Goal: Task Accomplishment & Management: Manage account settings

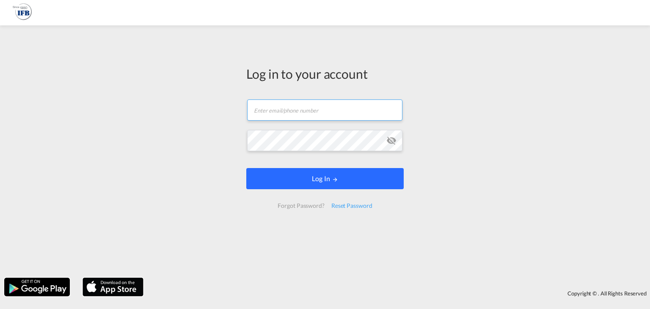
type input "[PERSON_NAME][EMAIL_ADDRESS][PERSON_NAME][DOMAIN_NAME]"
click at [327, 179] on button "Log In" at bounding box center [325, 178] width 158 height 21
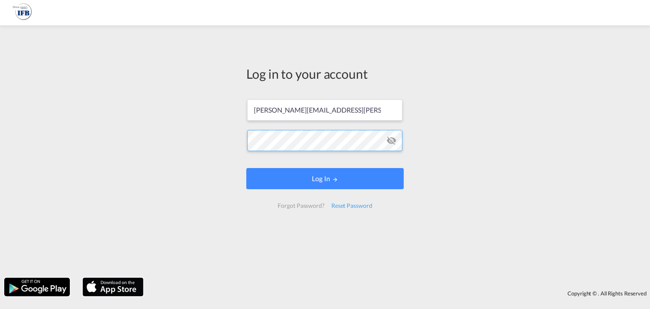
click at [246, 168] on button "Log In" at bounding box center [325, 178] width 158 height 21
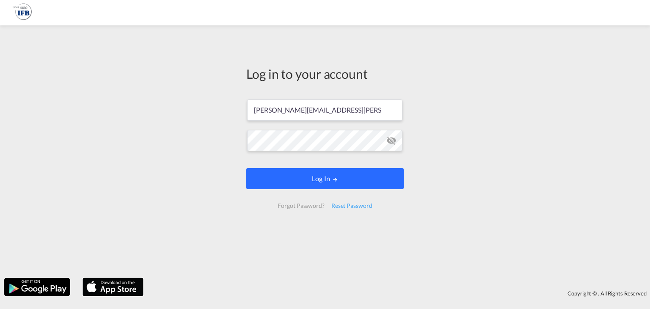
click at [321, 182] on button "Log In" at bounding box center [325, 178] width 158 height 21
click at [329, 182] on button "Log In" at bounding box center [325, 178] width 158 height 21
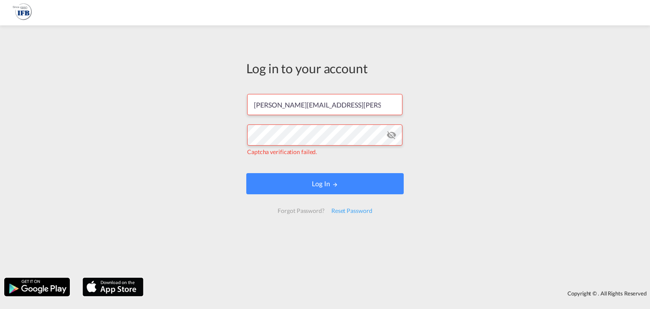
click at [389, 137] on md-icon "icon-eye-off" at bounding box center [392, 135] width 10 height 10
click at [391, 133] on md-icon "icon-eye-off" at bounding box center [392, 135] width 10 height 10
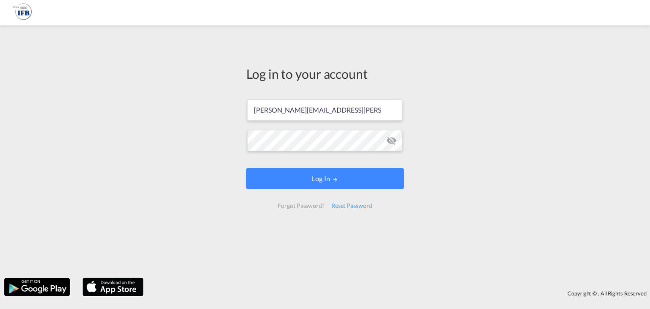
click at [392, 143] on md-icon "icon-eye-off" at bounding box center [392, 140] width 10 height 10
click at [347, 203] on div "Reset Password" at bounding box center [352, 205] width 48 height 15
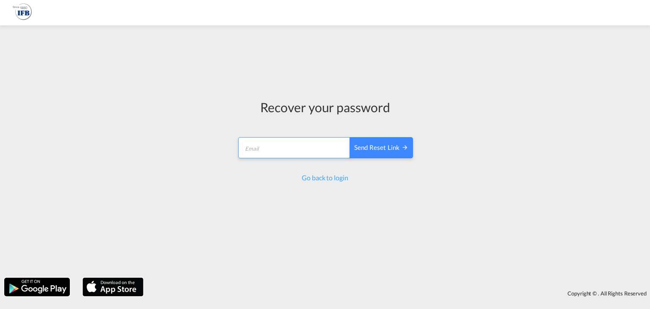
click at [315, 158] on input "email" at bounding box center [294, 147] width 112 height 21
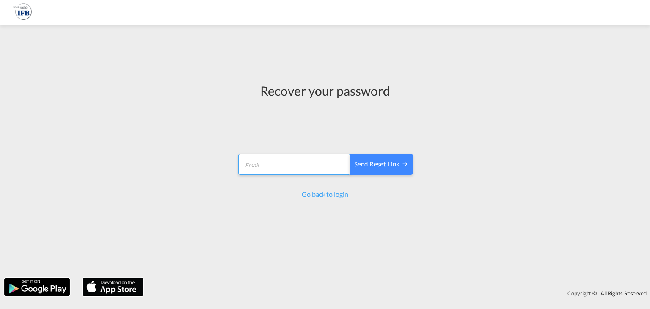
click at [273, 165] on input "email" at bounding box center [294, 164] width 112 height 21
type input "M"
type input "[PERSON_NAME][EMAIL_ADDRESS][PERSON_NAME][DOMAIN_NAME]"
click at [376, 165] on div "Send reset link" at bounding box center [381, 165] width 54 height 10
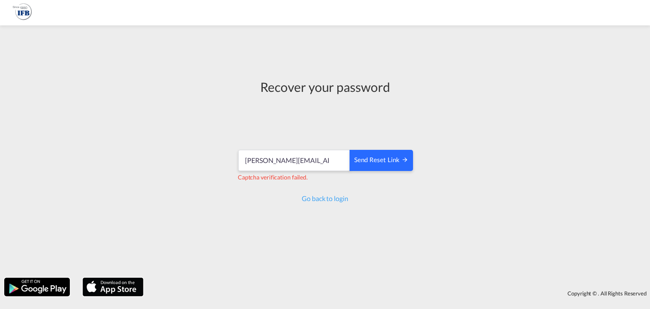
click at [403, 160] on md-icon "icon-arrow-right" at bounding box center [405, 159] width 7 height 7
click at [341, 163] on input "[PERSON_NAME][EMAIL_ADDRESS][PERSON_NAME][DOMAIN_NAME]" at bounding box center [294, 160] width 112 height 21
click at [330, 160] on input "[PERSON_NAME][EMAIL_ADDRESS][PERSON_NAME][DOMAIN_NAME]" at bounding box center [294, 160] width 112 height 21
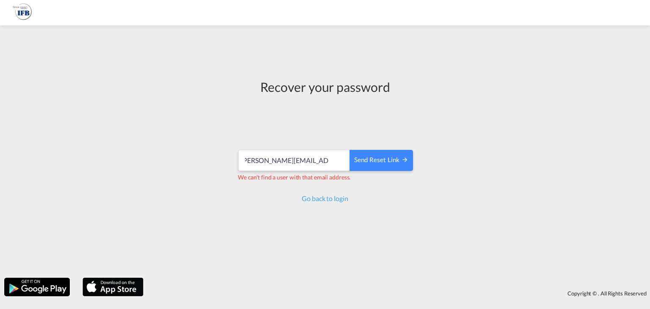
scroll to position [0, 0]
click at [427, 267] on div "Recover your password manuel.cohrs@ifbhamburg.de Send reset link We can't find …" at bounding box center [325, 152] width 650 height 244
click at [395, 160] on div "Send reset link" at bounding box center [381, 160] width 54 height 10
click at [322, 198] on link "Go back to login" at bounding box center [325, 198] width 46 height 8
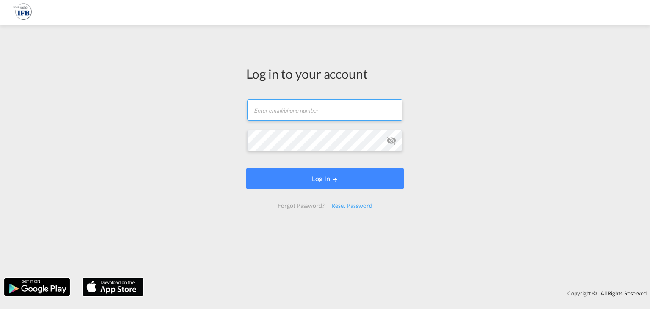
type input "[PERSON_NAME][EMAIL_ADDRESS][PERSON_NAME][DOMAIN_NAME]"
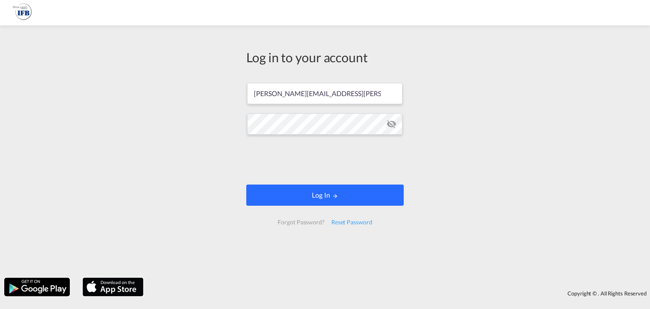
click at [318, 185] on button "Log In" at bounding box center [325, 195] width 158 height 21
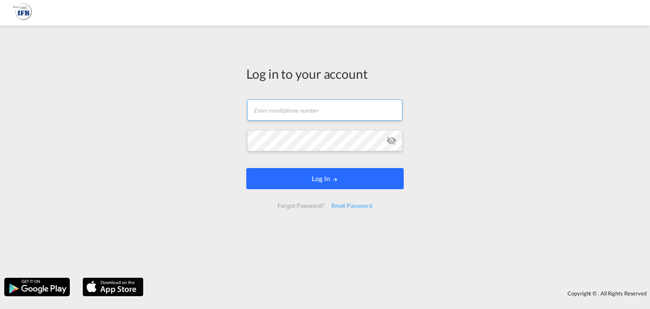
type input "[PERSON_NAME][EMAIL_ADDRESS][PERSON_NAME][DOMAIN_NAME]"
click at [370, 183] on button "Log In" at bounding box center [325, 178] width 158 height 21
